Goal: Task Accomplishment & Management: Use online tool/utility

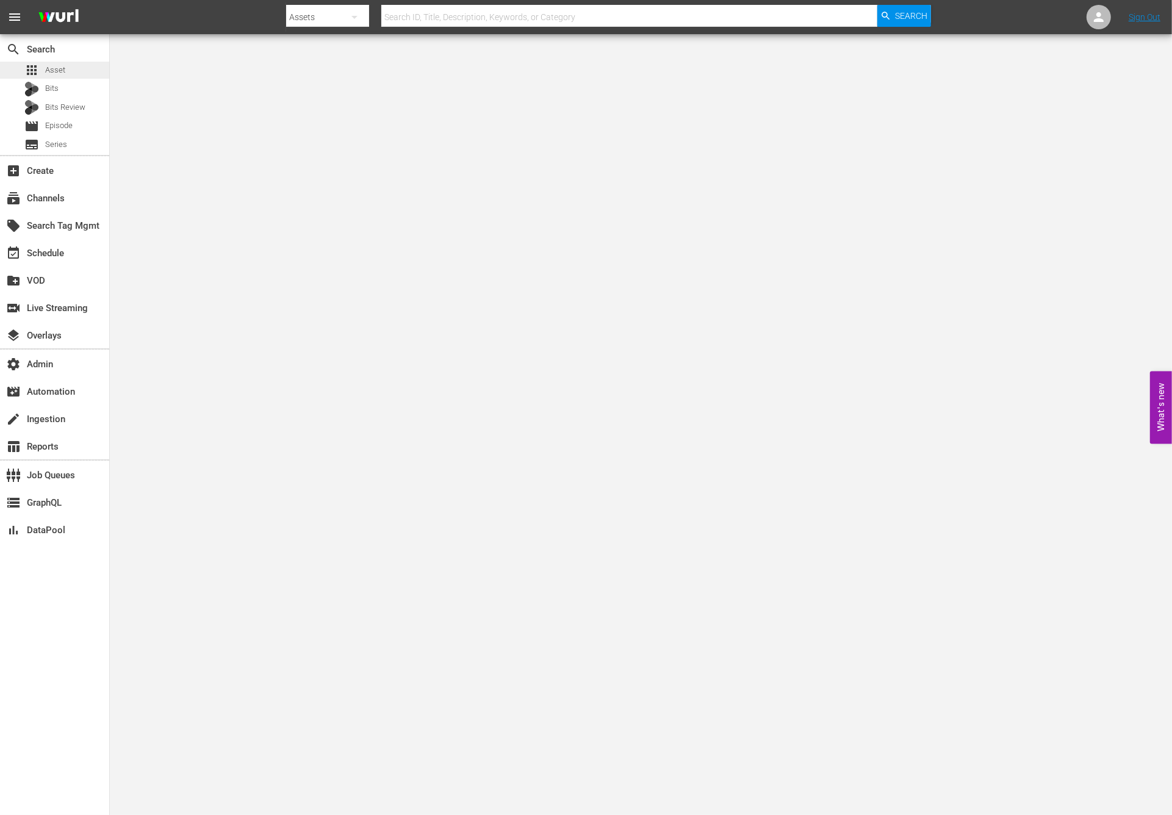
click at [96, 65] on div "apps Asset" at bounding box center [54, 70] width 109 height 17
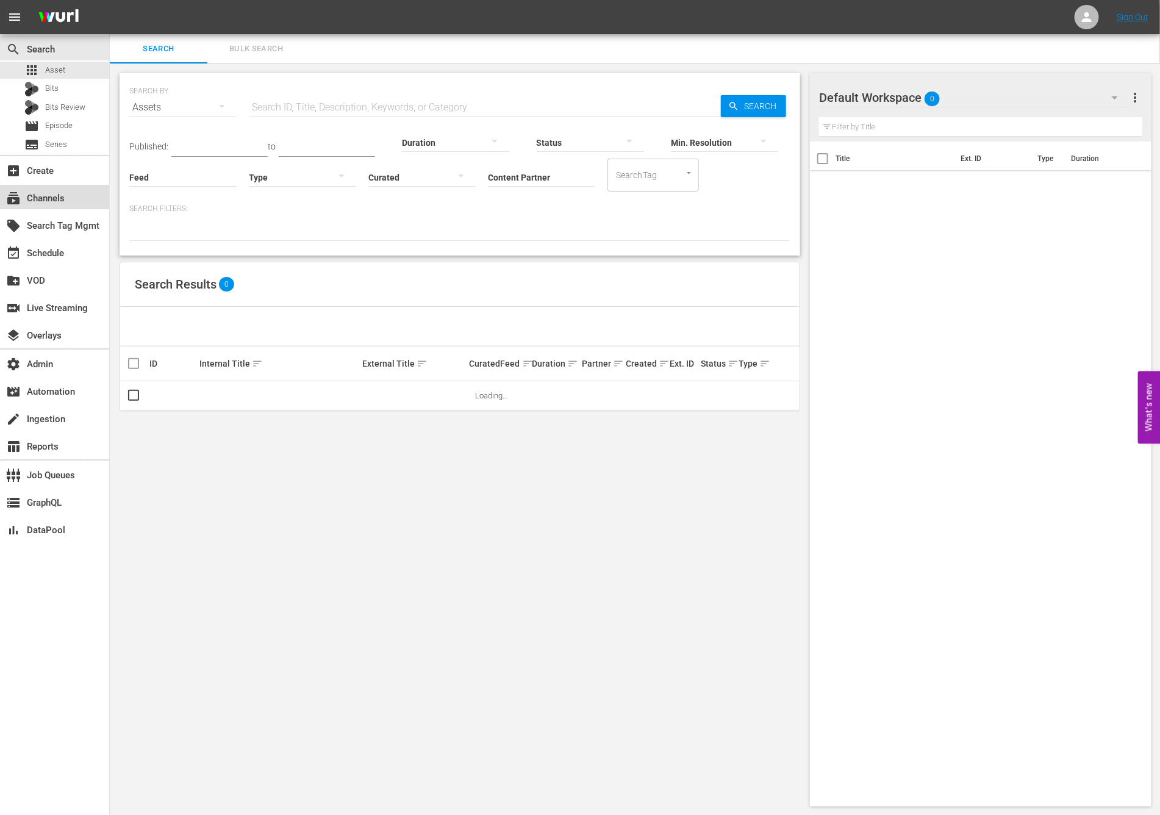
click at [84, 202] on div "subscriptions Channels" at bounding box center [54, 197] width 109 height 24
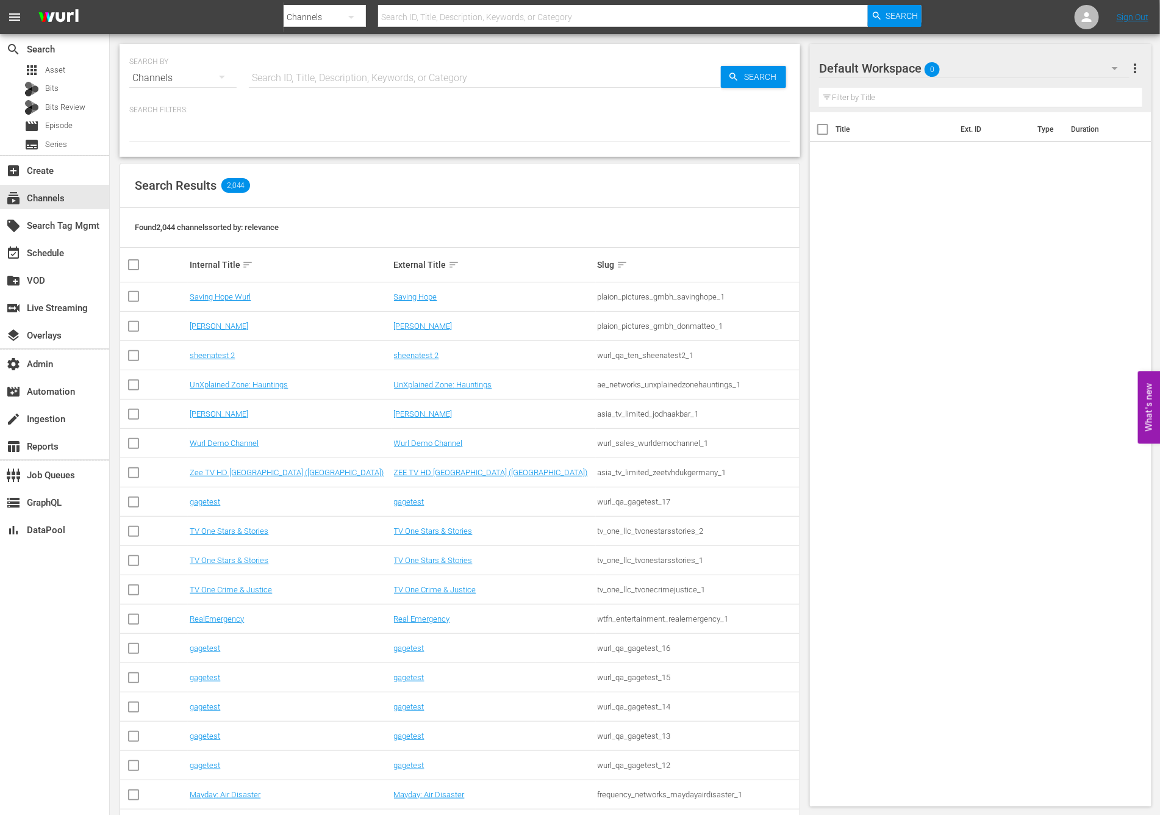
click at [343, 80] on input "text" at bounding box center [485, 77] width 472 height 29
type input "msg"
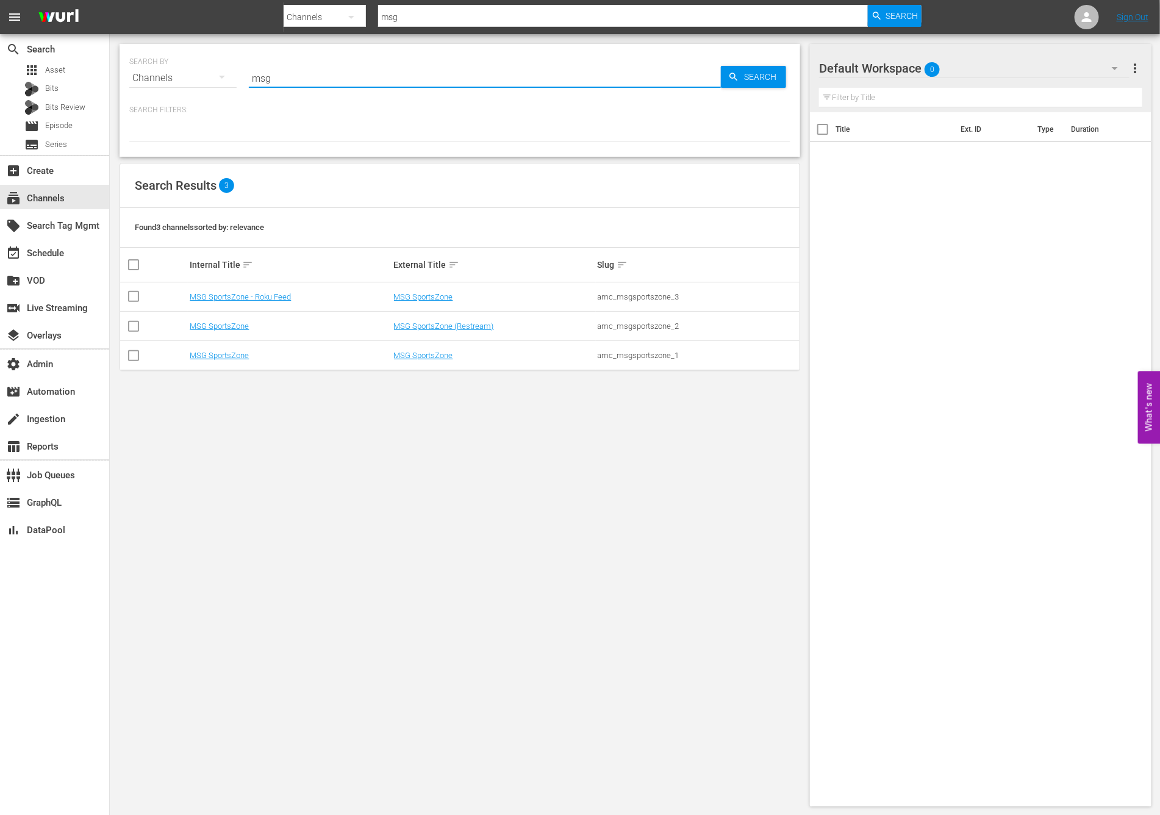
type input "msg"
drag, startPoint x: 393, startPoint y: 519, endPoint x: 434, endPoint y: 447, distance: 83.0
click at [393, 520] on div "SEARCH BY Search By Channels Search ID, Title, Description, Keywords, or Catego…" at bounding box center [460, 425] width 700 height 782
click at [425, 356] on link "MSG SportsZone" at bounding box center [423, 355] width 59 height 9
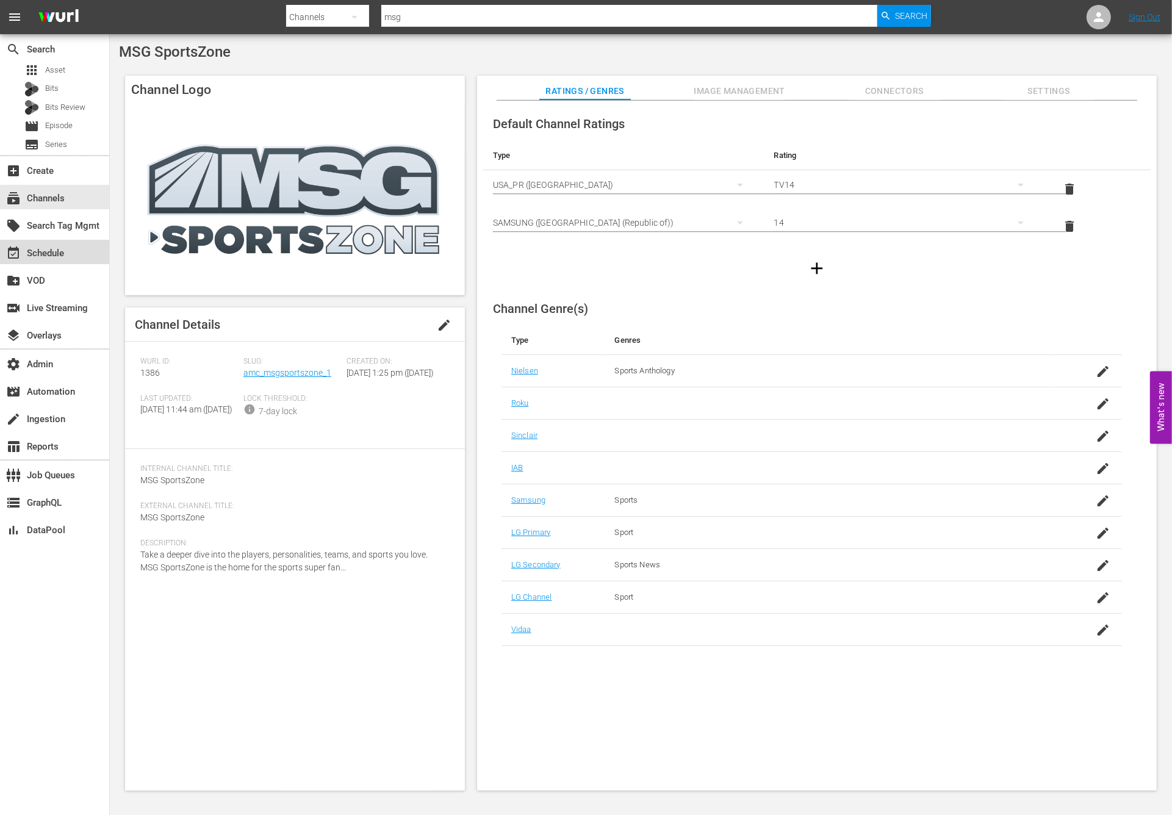
click at [38, 240] on div "event_available Schedule" at bounding box center [54, 252] width 109 height 24
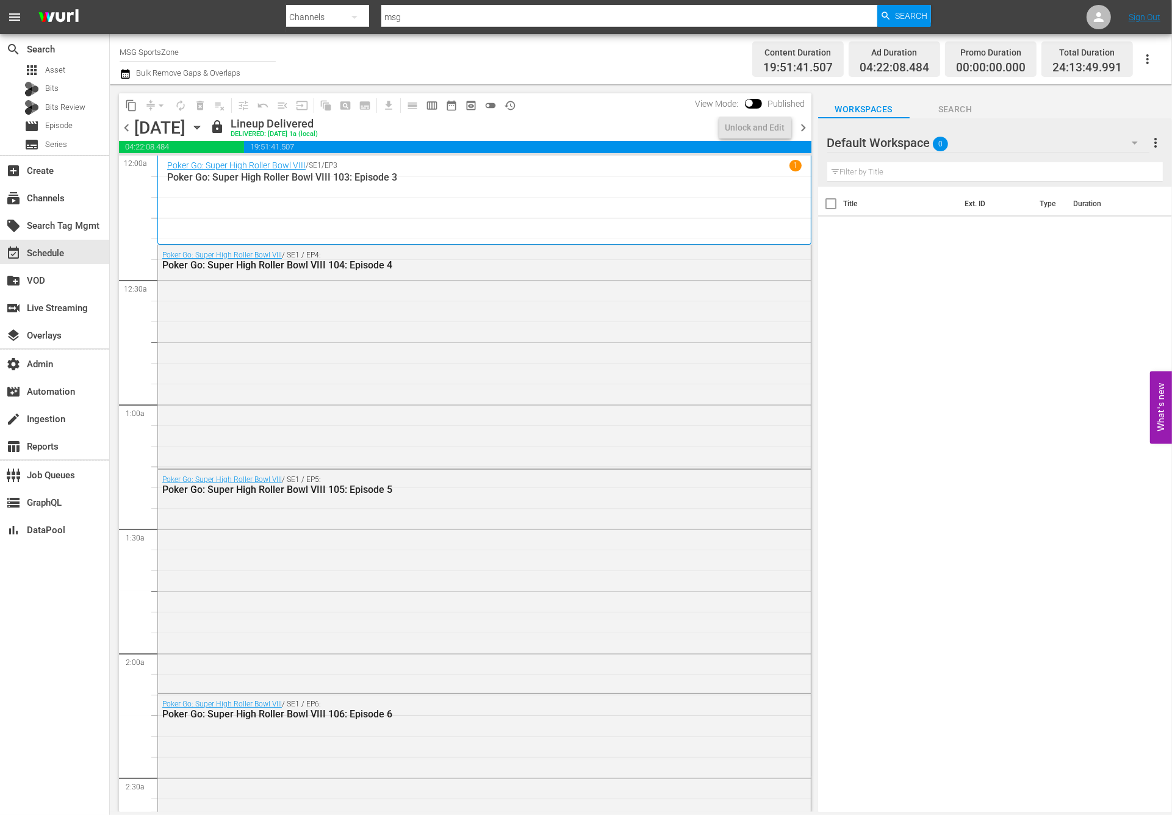
click at [808, 129] on span "chevron_right" at bounding box center [803, 127] width 15 height 15
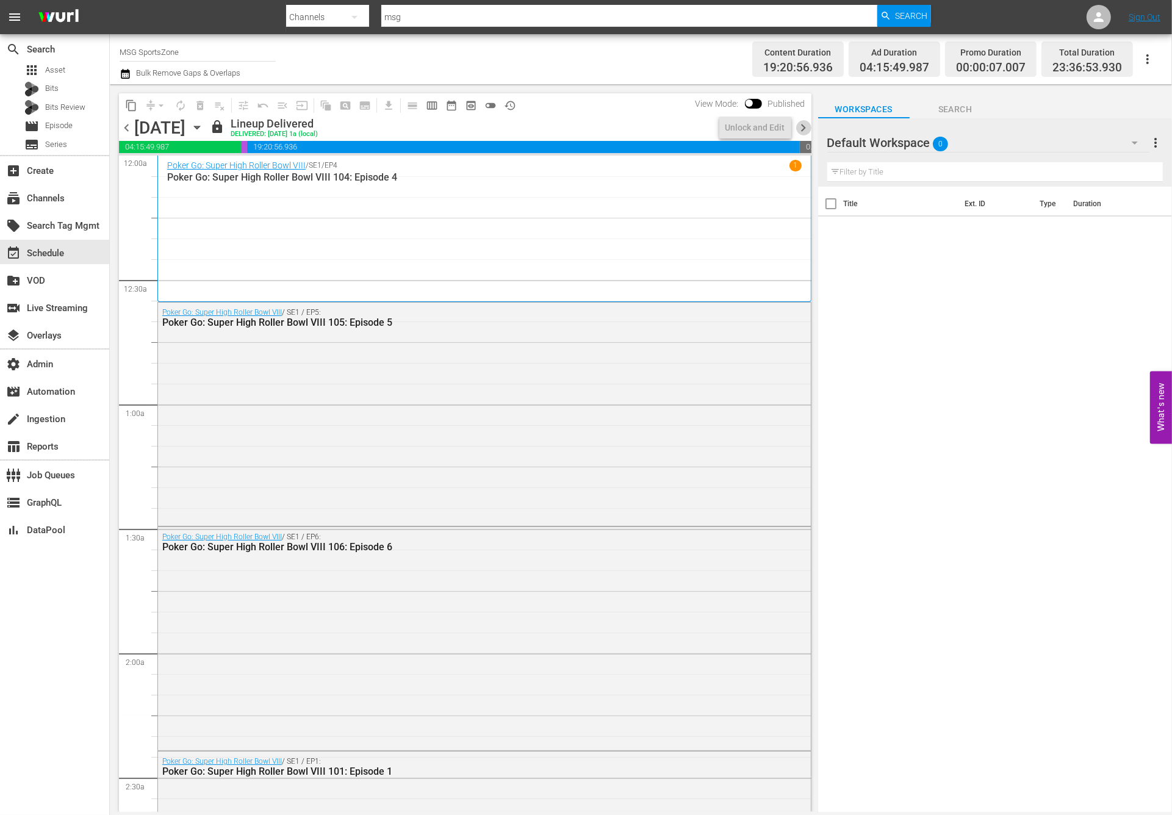
click at [808, 129] on span "chevron_right" at bounding box center [803, 127] width 15 height 15
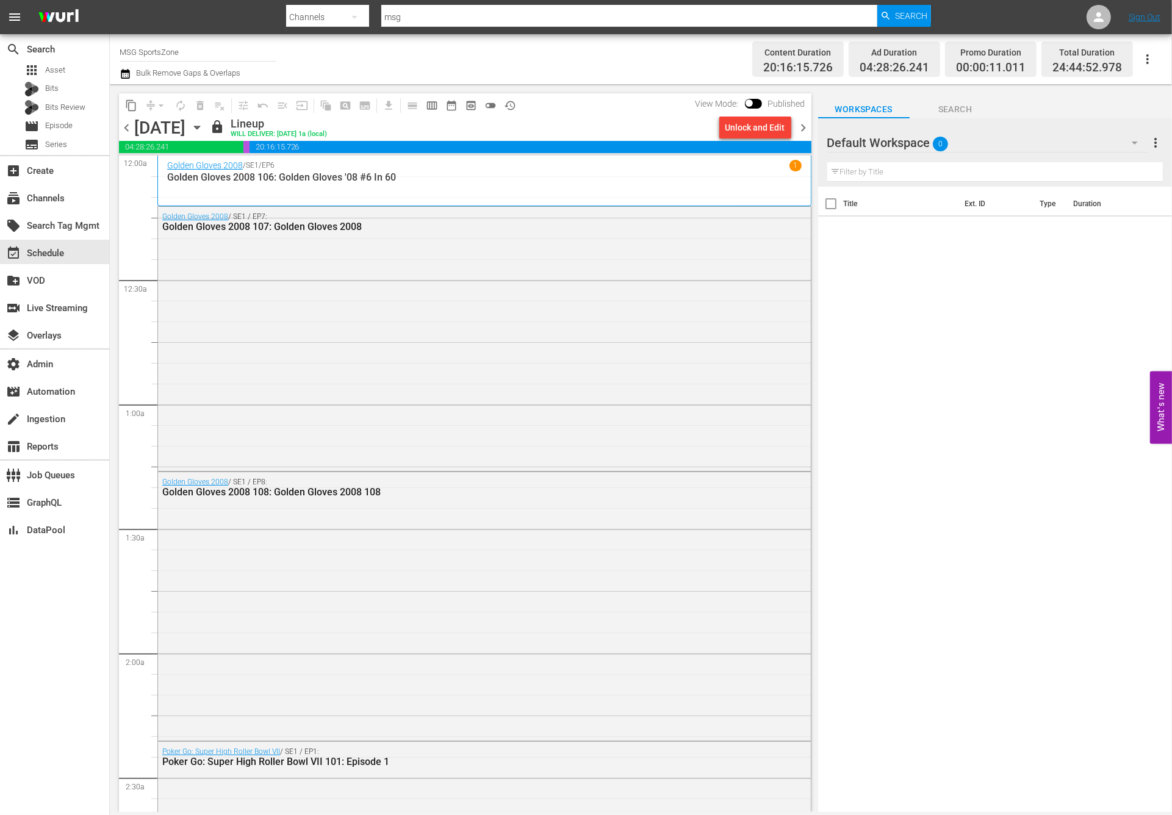
drag, startPoint x: 808, startPoint y: 129, endPoint x: 822, endPoint y: 234, distance: 105.3
click at [822, 232] on div "content_copy compress arrow_drop_down autorenew_outlined delete_forever_outline…" at bounding box center [641, 448] width 1062 height 728
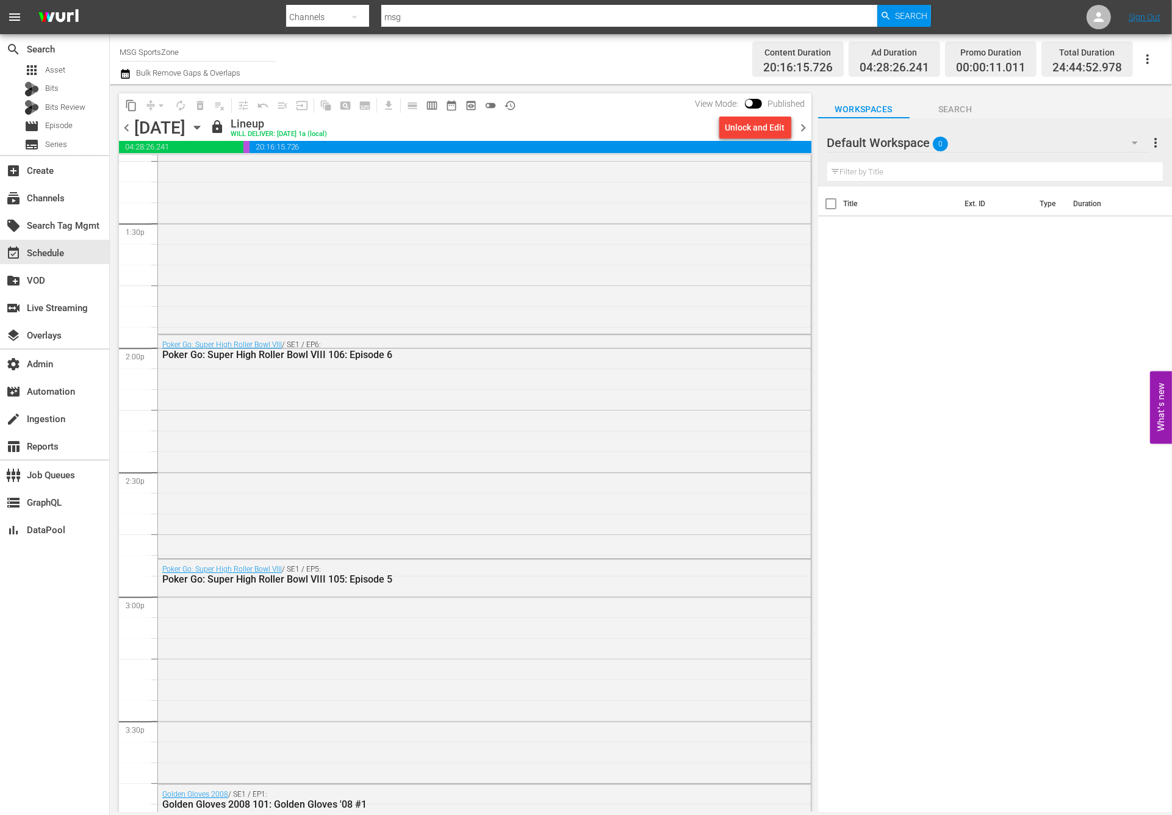
scroll to position [5553, 0]
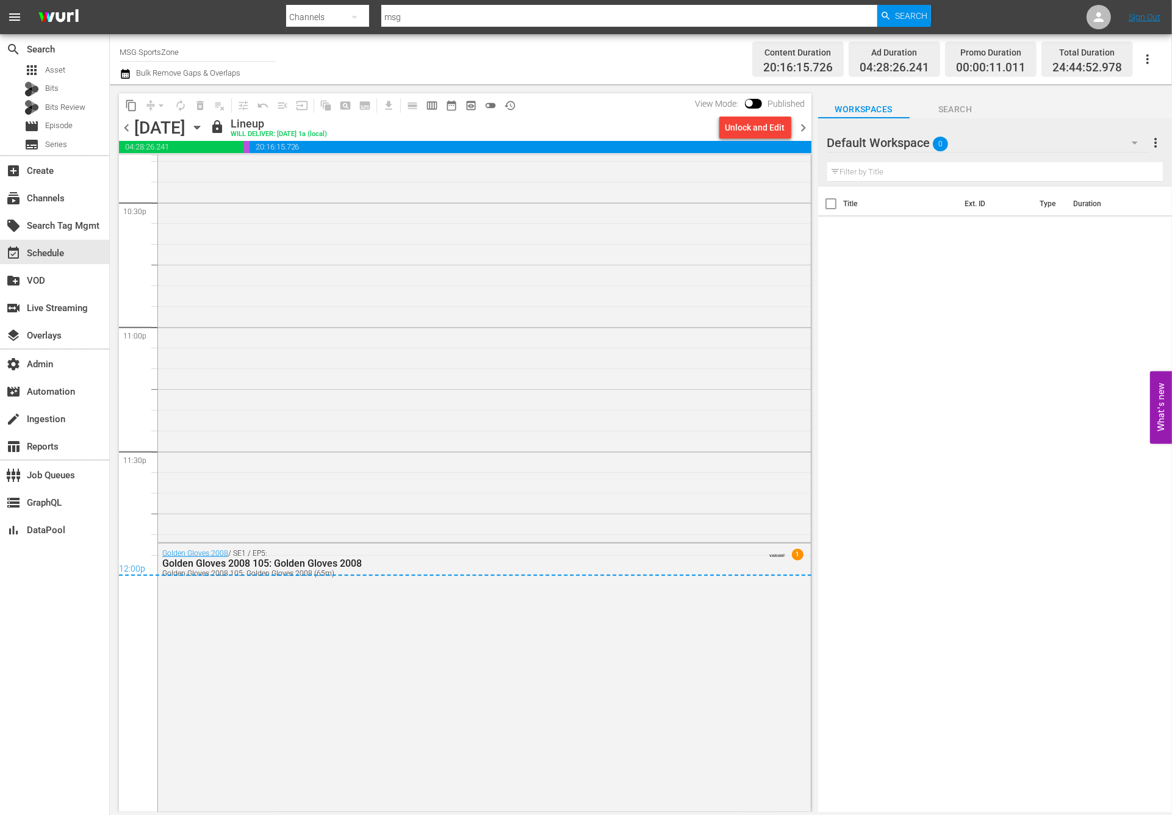
click at [802, 128] on span "chevron_right" at bounding box center [803, 127] width 15 height 15
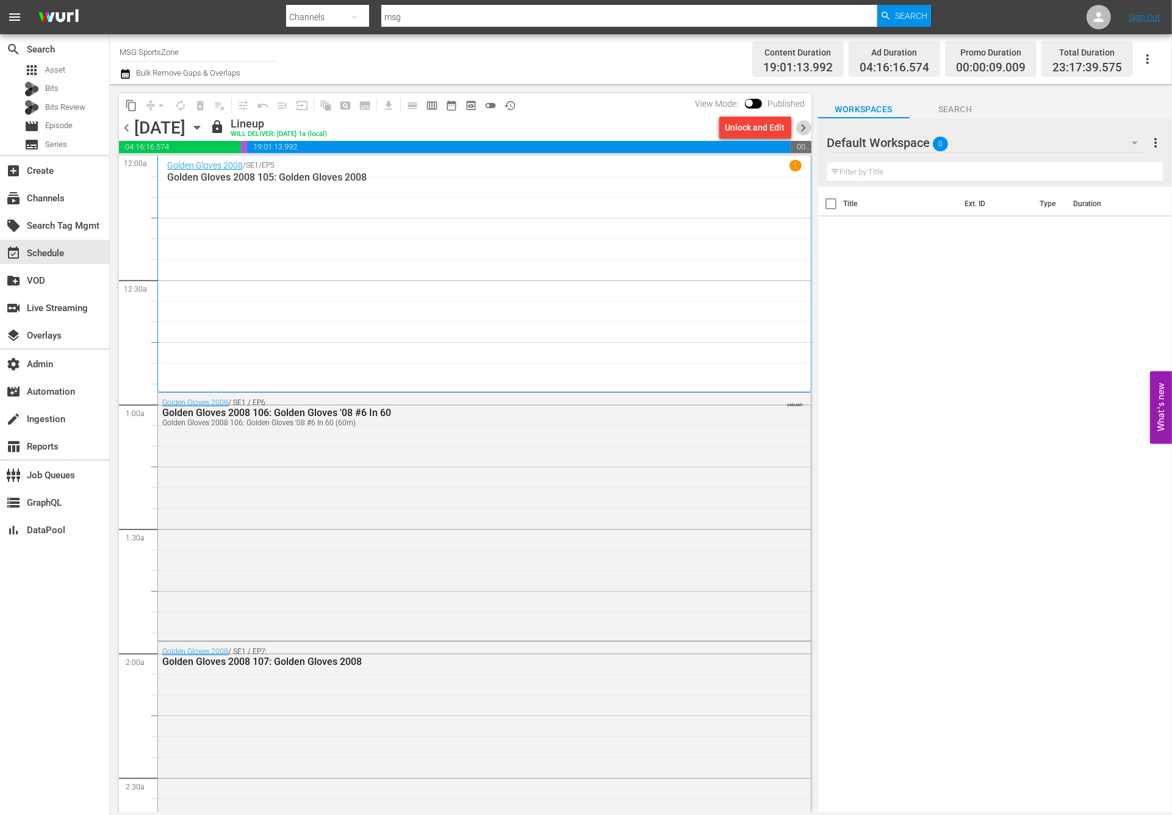
click at [809, 124] on span "chevron_right" at bounding box center [803, 127] width 15 height 15
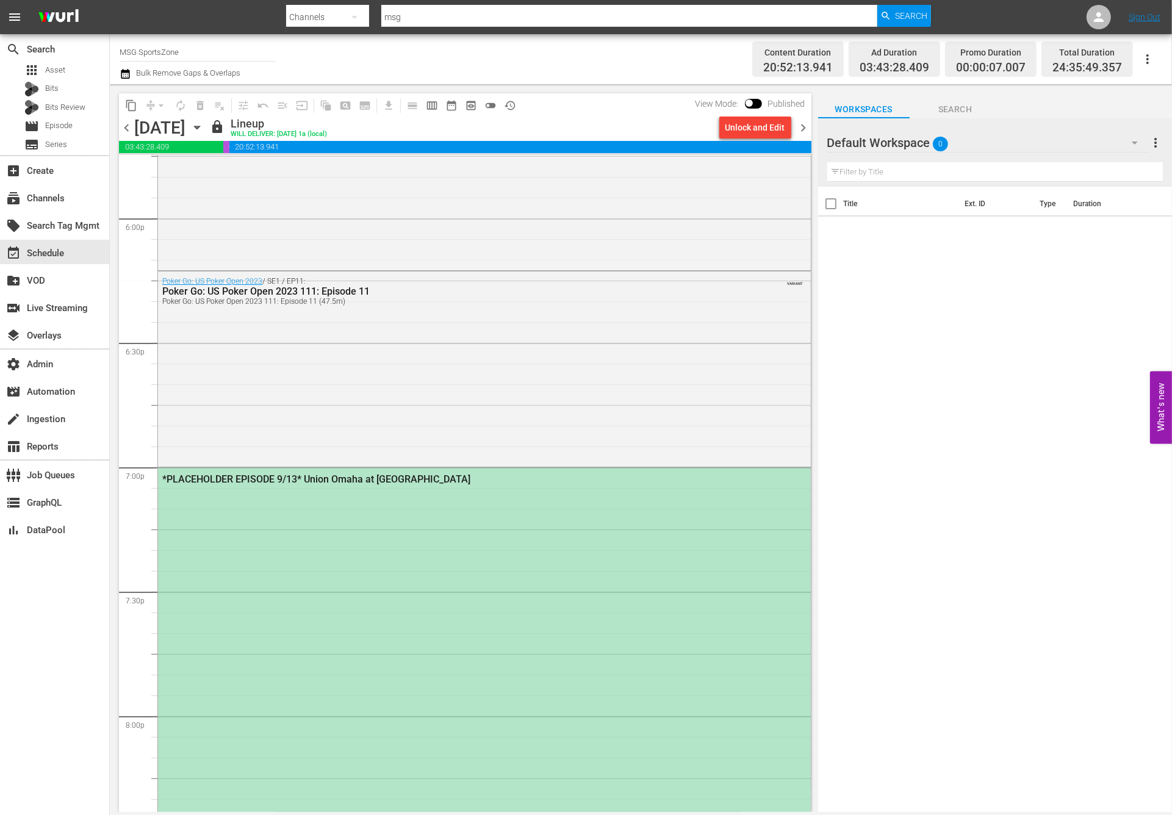
scroll to position [4860, 0]
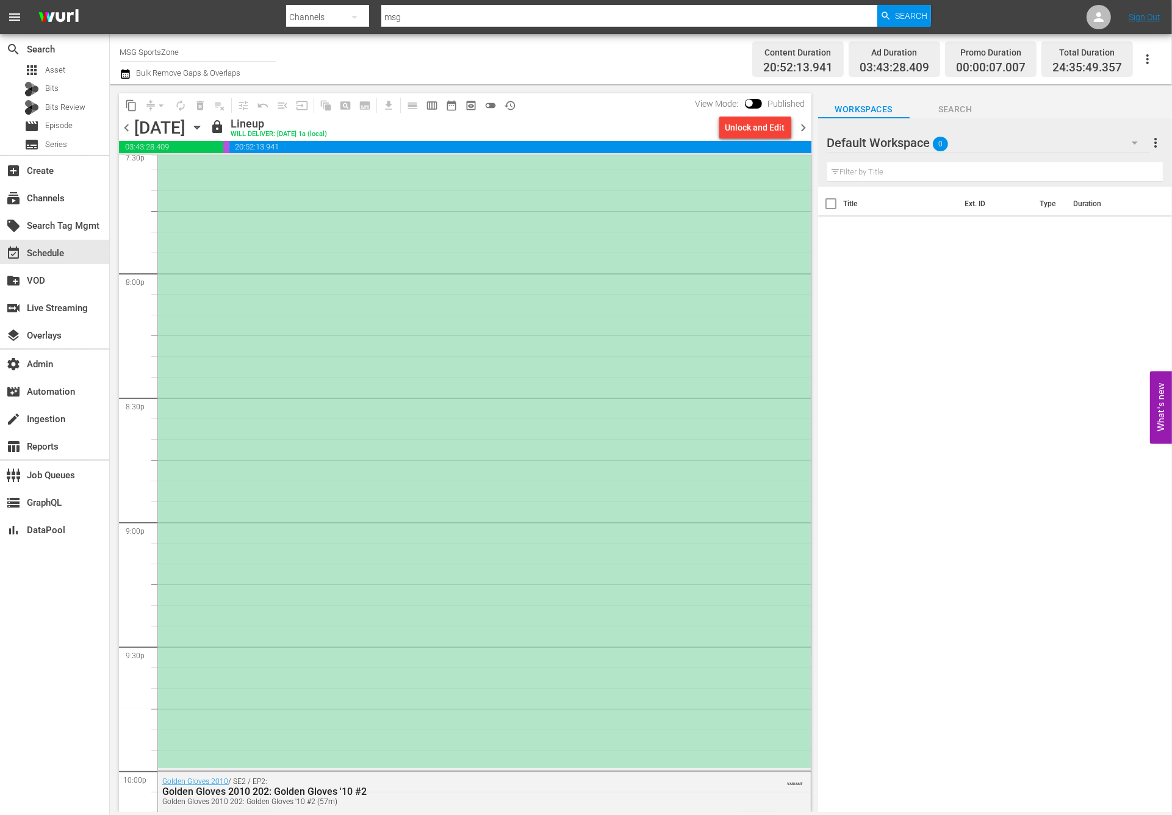
click at [584, 314] on div "*PLACEHOLDER EPISODE 9/13* Union Omaha at [GEOGRAPHIC_DATA]" at bounding box center [484, 396] width 653 height 743
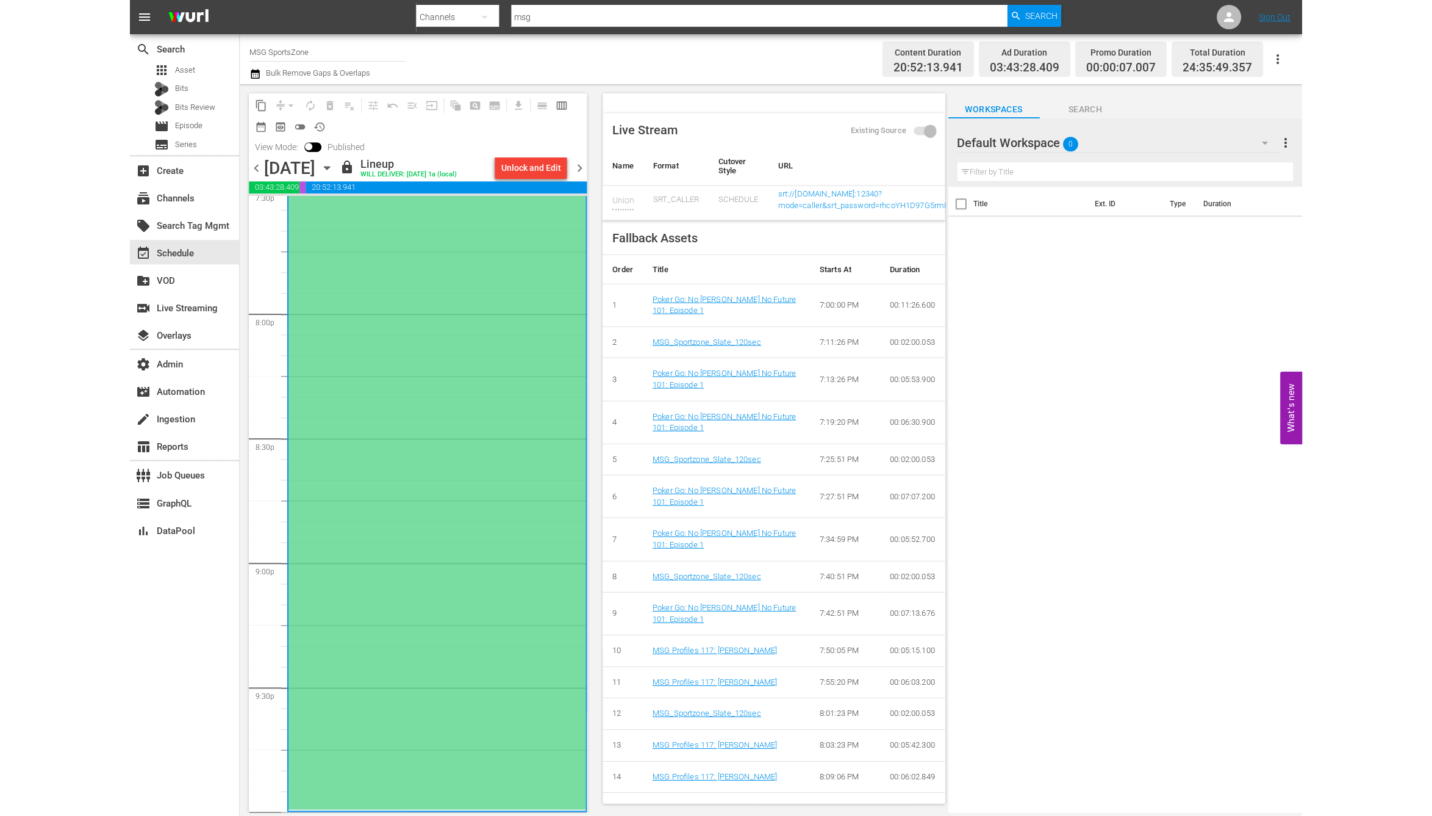
scroll to position [0, 0]
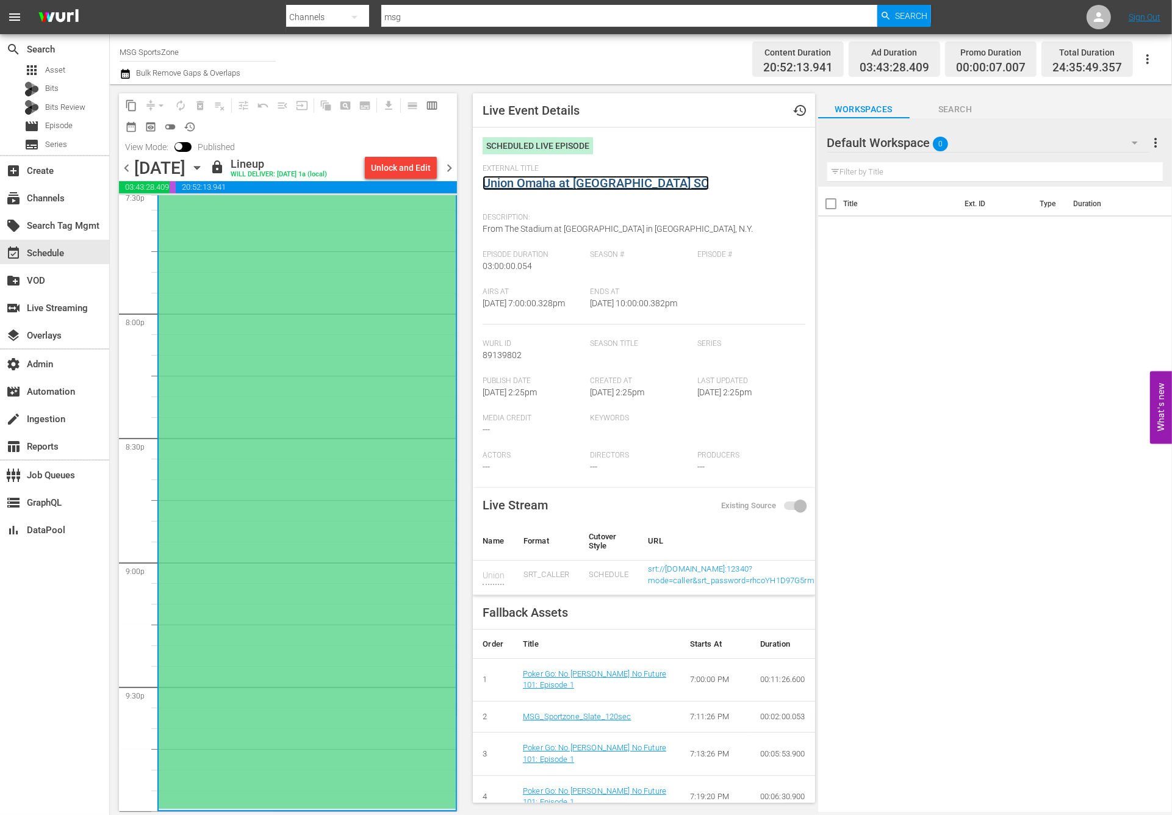
click at [612, 179] on link "Union Omaha at [GEOGRAPHIC_DATA] SC" at bounding box center [596, 183] width 226 height 15
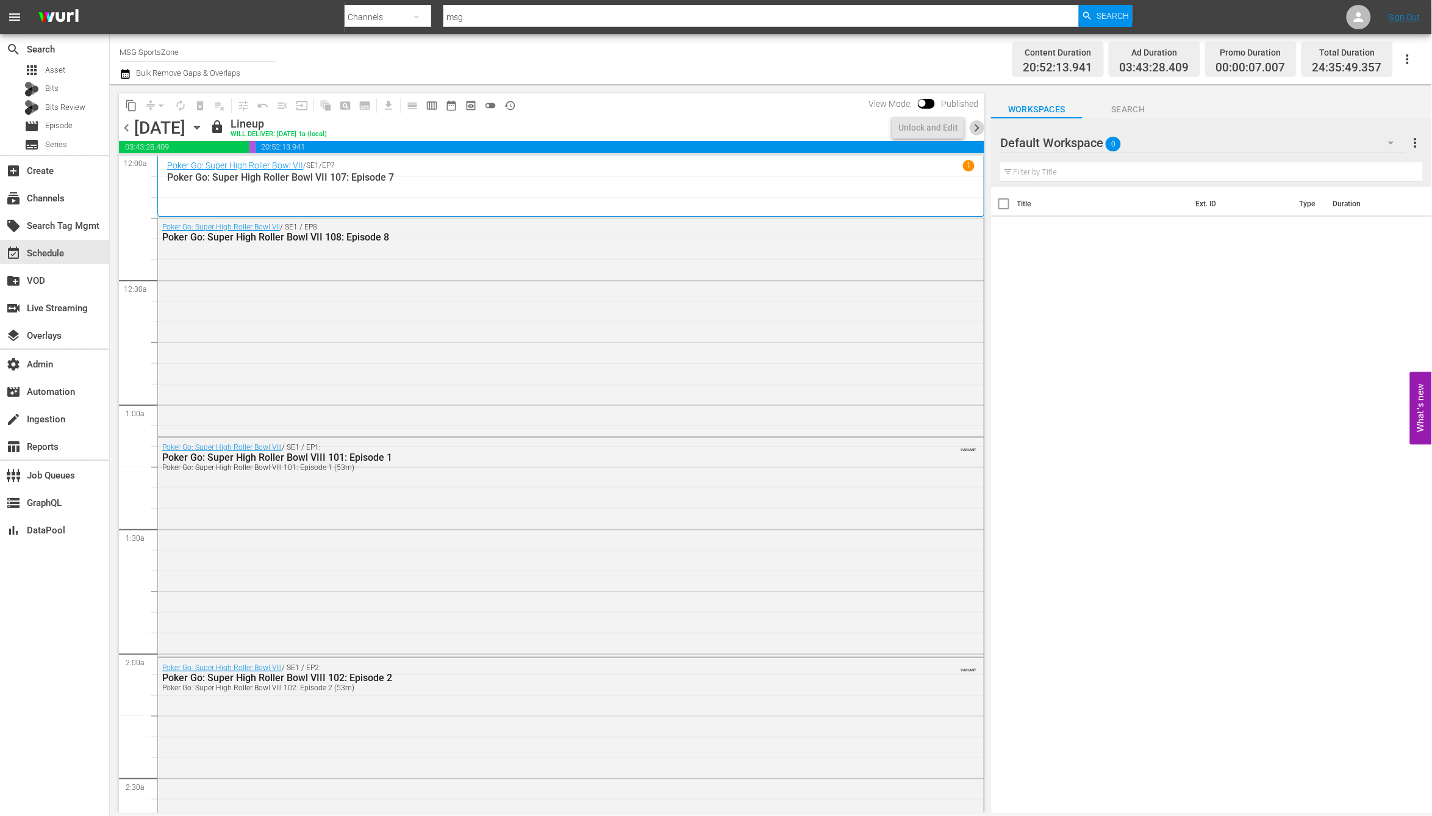
click at [975, 128] on span "chevron_right" at bounding box center [976, 127] width 15 height 15
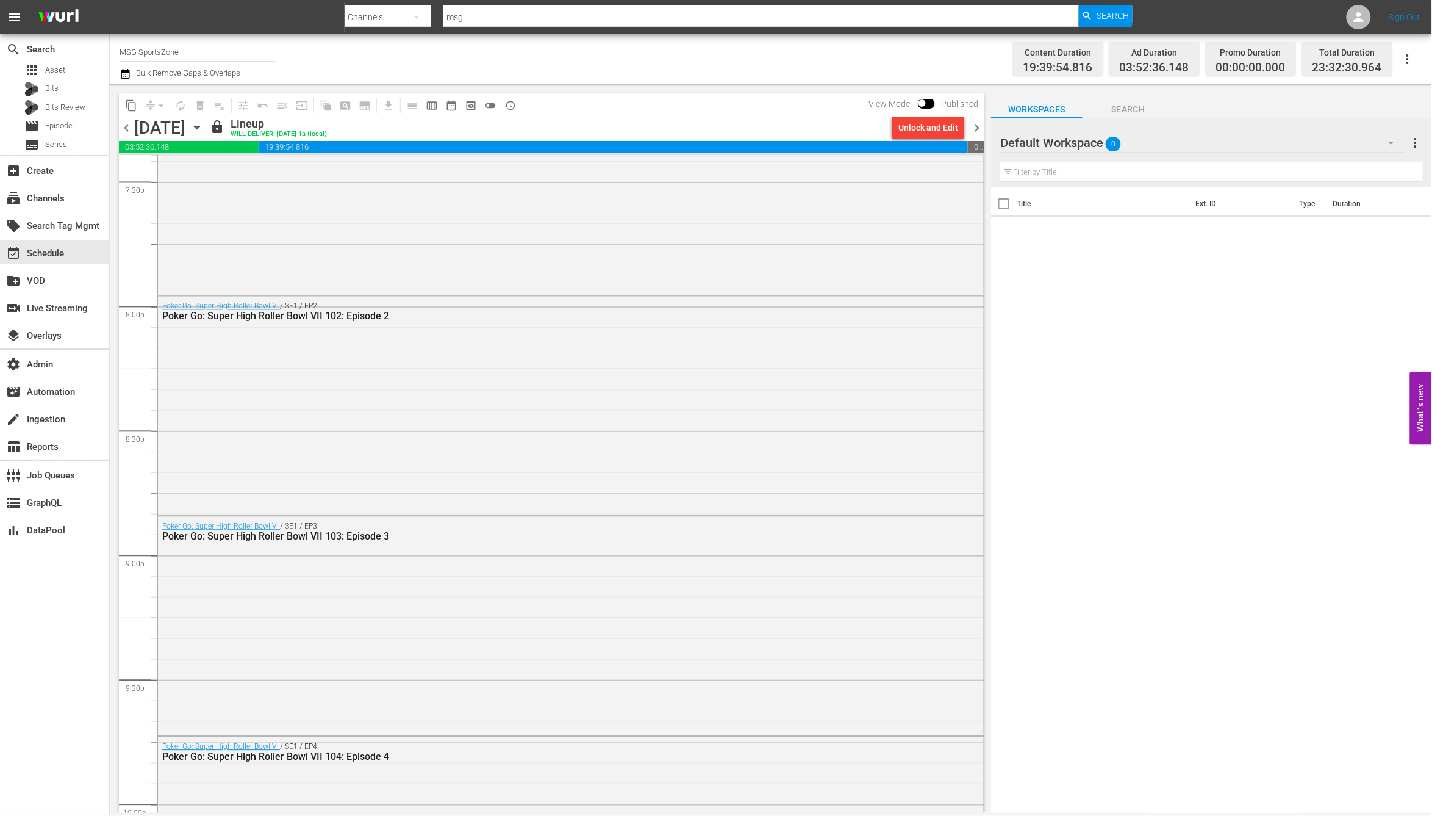
scroll to position [5411, 0]
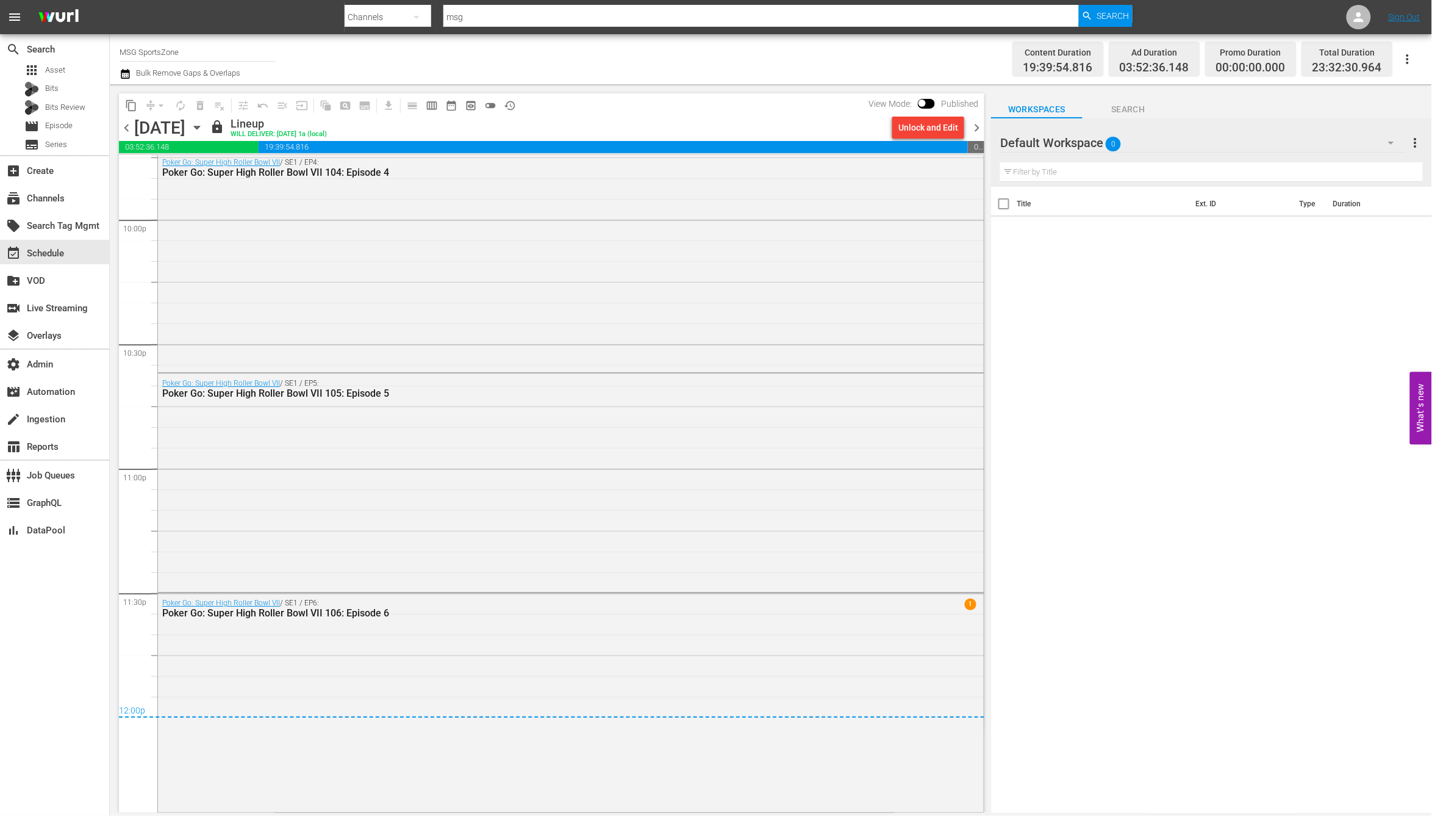
click at [980, 128] on span "chevron_right" at bounding box center [976, 127] width 15 height 15
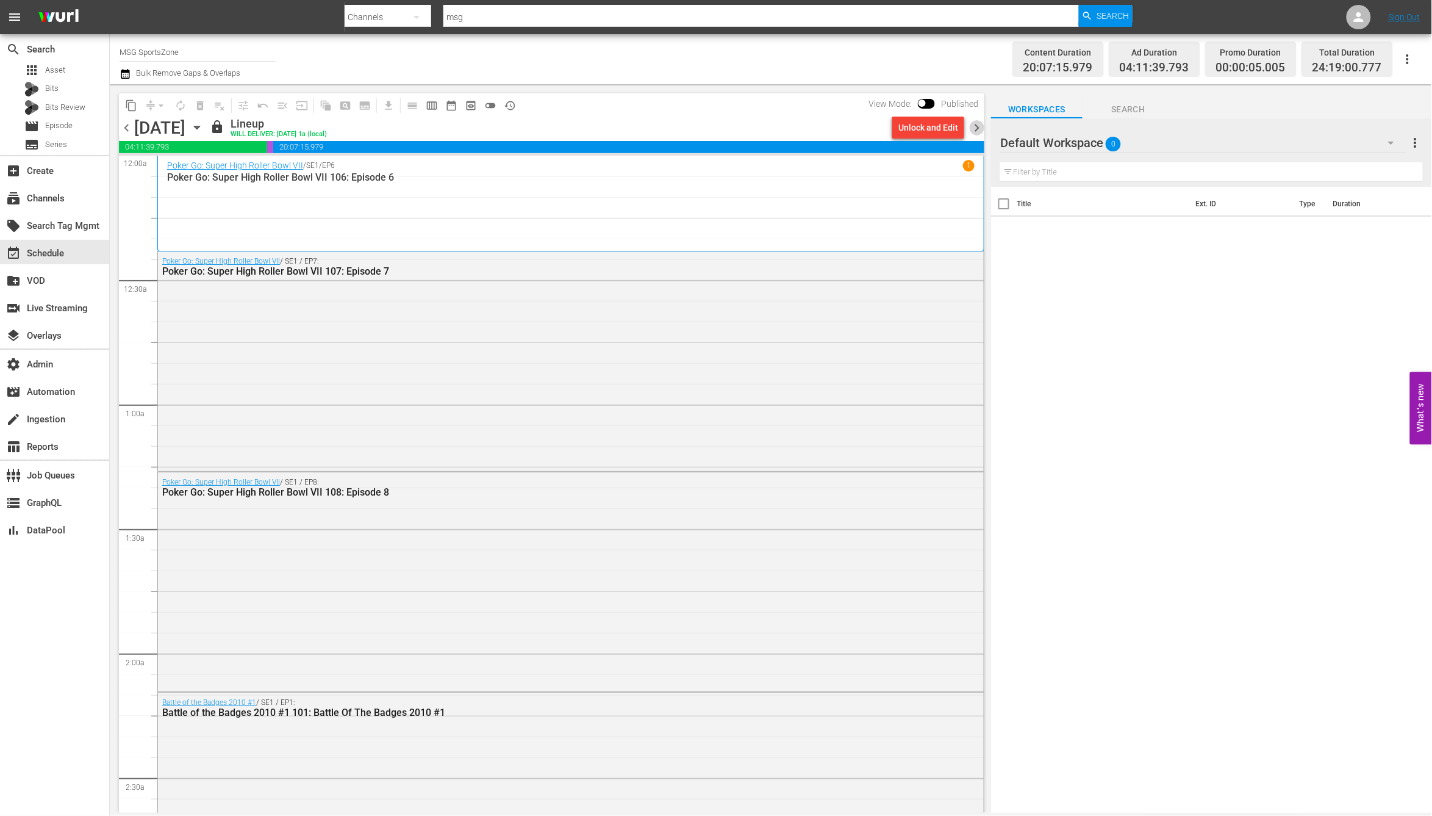
click at [978, 124] on span "chevron_right" at bounding box center [976, 127] width 15 height 15
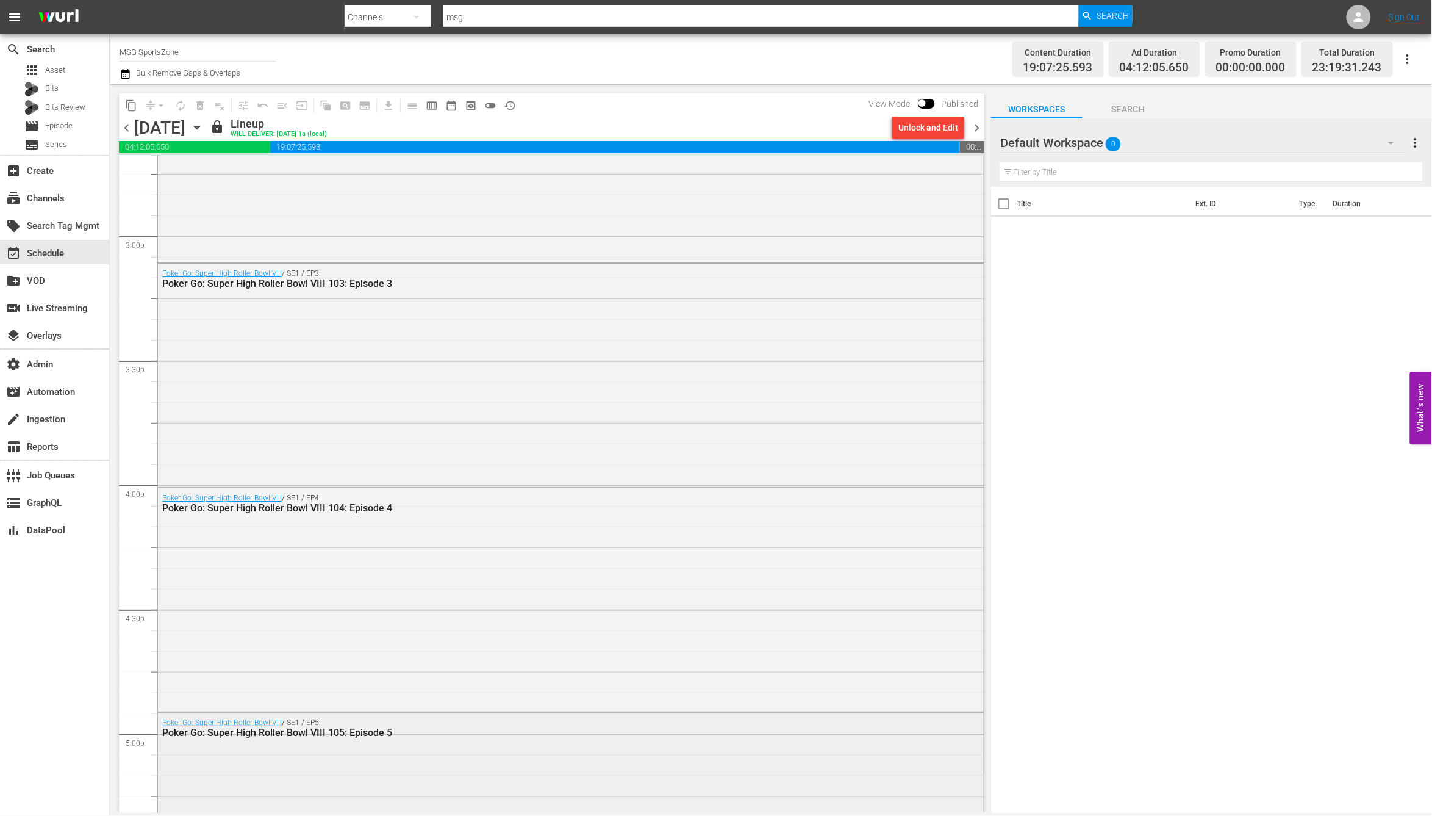
scroll to position [5322, 0]
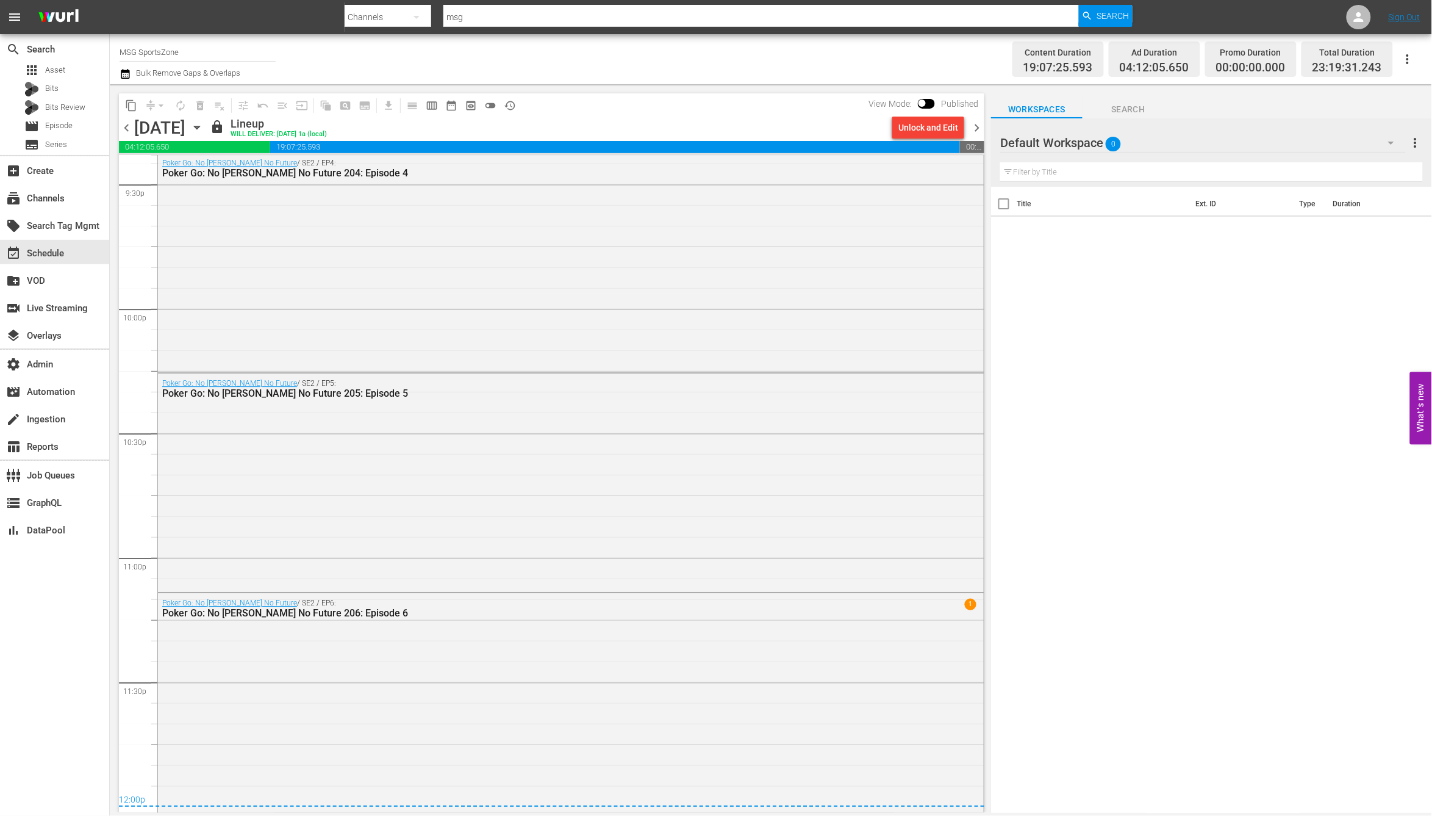
click at [982, 123] on span "chevron_right" at bounding box center [976, 127] width 15 height 15
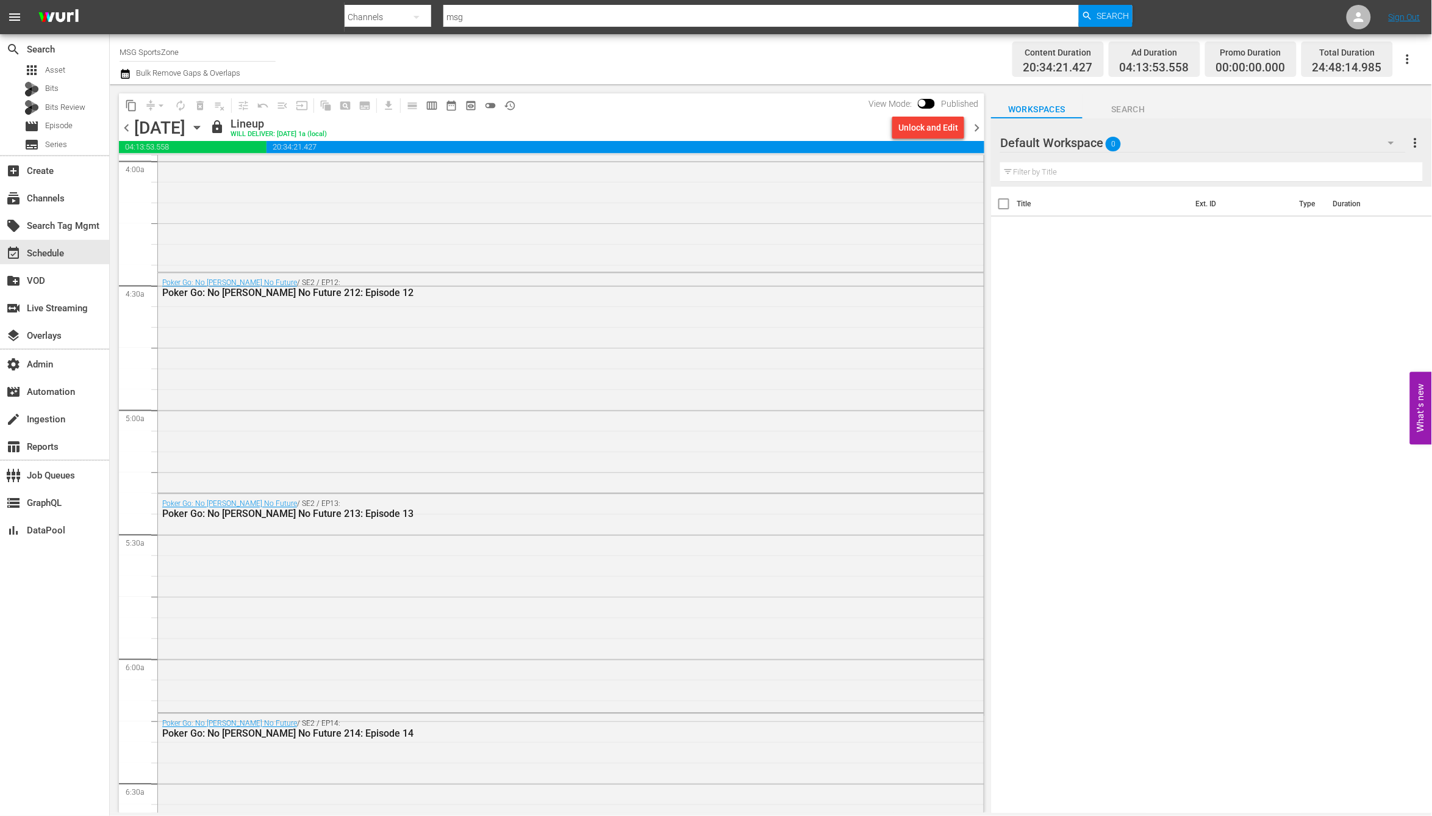
scroll to position [210, 0]
